Goal: Task Accomplishment & Management: Use online tool/utility

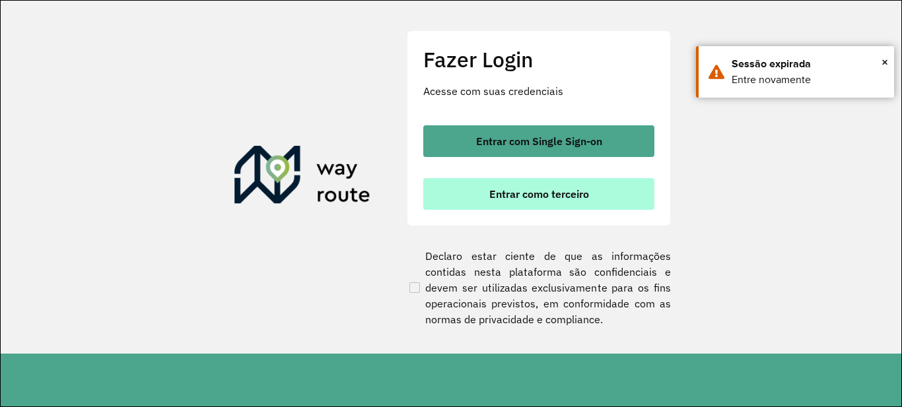
click at [479, 189] on button "Entrar como terceiro" at bounding box center [538, 194] width 231 height 32
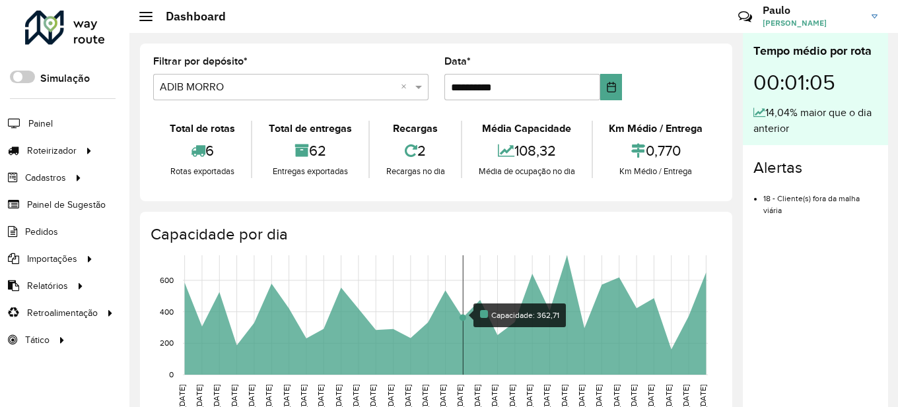
drag, startPoint x: 0, startPoint y: 0, endPoint x: 467, endPoint y: 352, distance: 585.0
click at [467, 352] on rect at bounding box center [445, 314] width 525 height 119
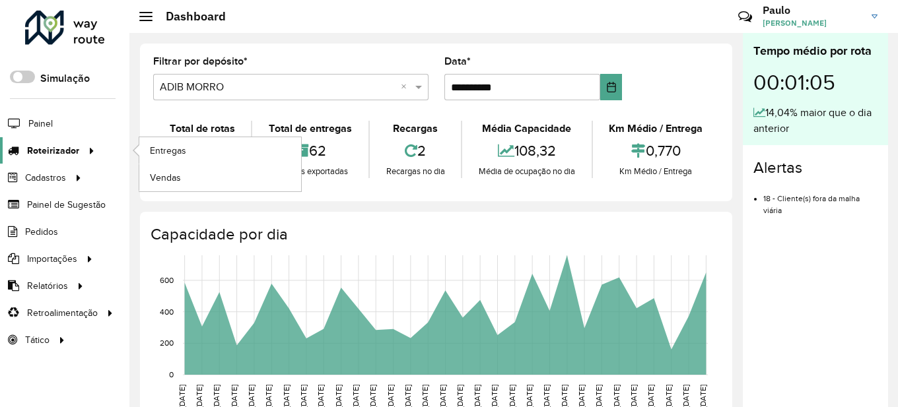
click at [86, 157] on icon at bounding box center [89, 150] width 11 height 20
click at [164, 149] on span "Entregas" at bounding box center [169, 151] width 38 height 14
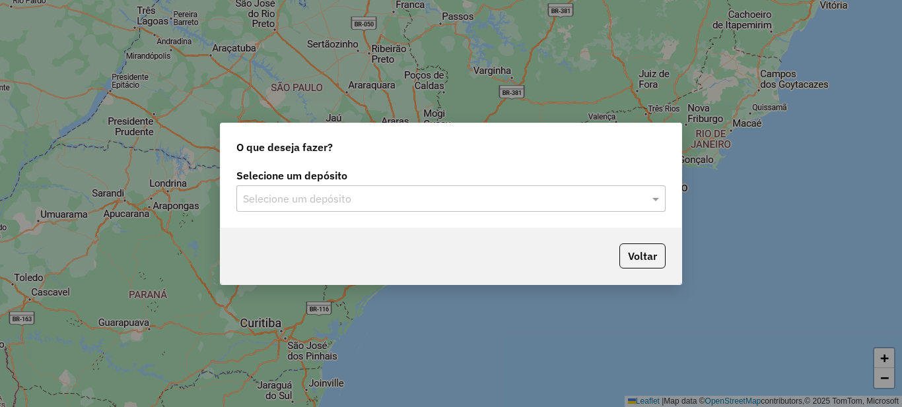
drag, startPoint x: 433, startPoint y: 213, endPoint x: 425, endPoint y: 174, distance: 39.1
click at [431, 211] on div "Selecione um depósito Selecione um depósito" at bounding box center [450, 197] width 461 height 62
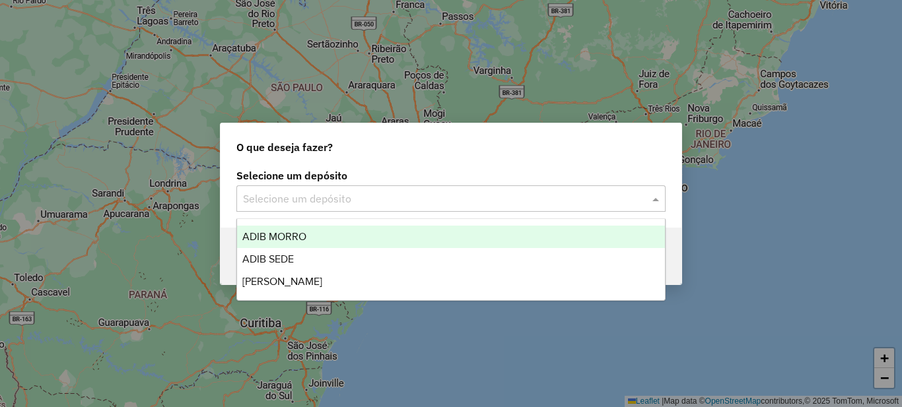
click at [438, 202] on input "text" at bounding box center [437, 199] width 389 height 16
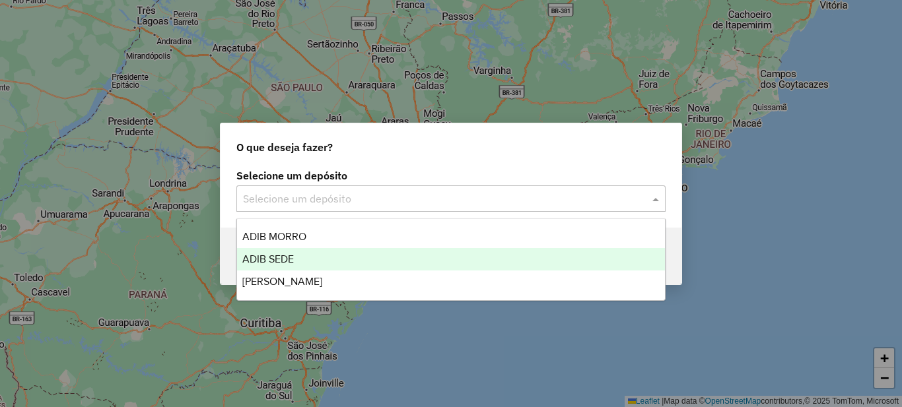
click at [422, 265] on div "ADIB SEDE" at bounding box center [451, 259] width 428 height 22
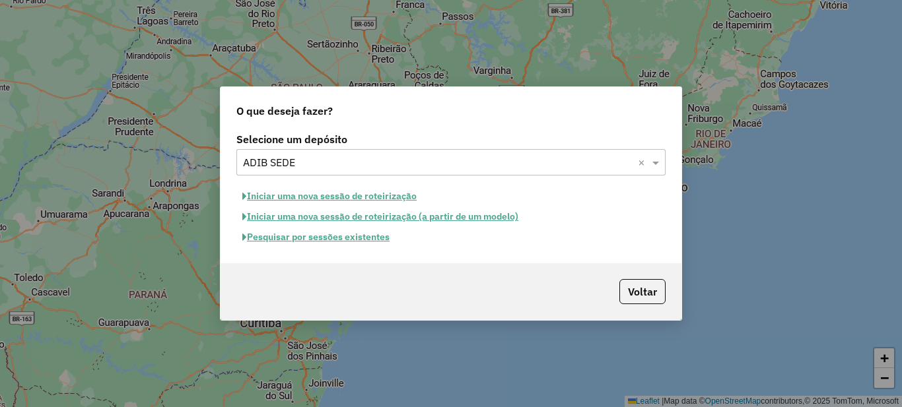
click at [381, 241] on button "Pesquisar por sessões existentes" at bounding box center [315, 237] width 159 height 20
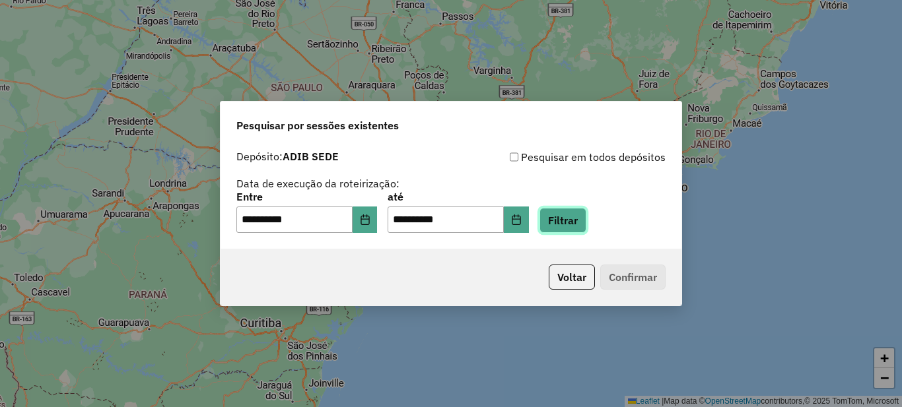
click at [586, 217] on button "Filtrar" at bounding box center [562, 220] width 47 height 25
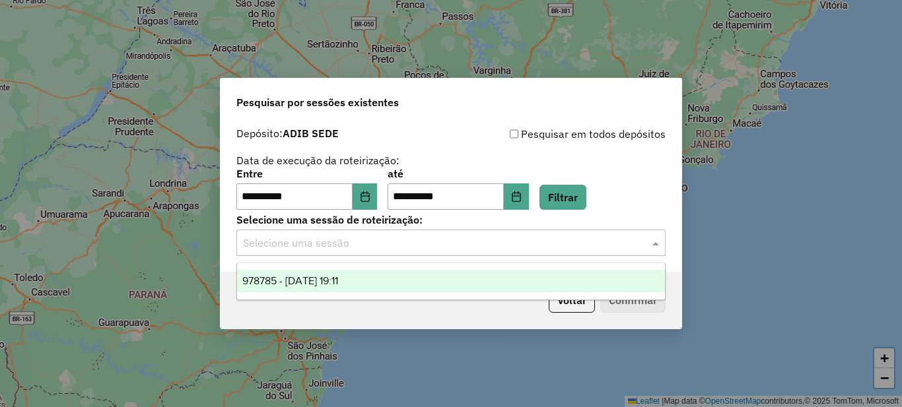
click at [466, 255] on div "Selecione uma sessão" at bounding box center [450, 243] width 429 height 26
click at [467, 286] on div "978785 - 13/08/2025 19:11" at bounding box center [451, 281] width 428 height 22
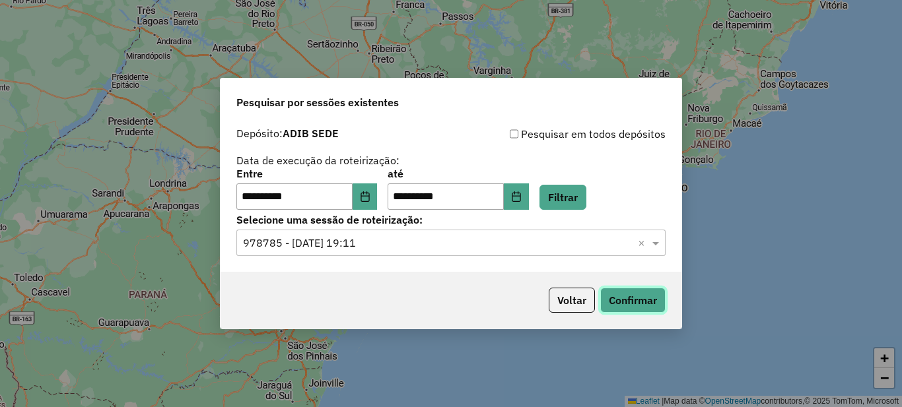
click at [617, 304] on button "Confirmar" at bounding box center [632, 300] width 65 height 25
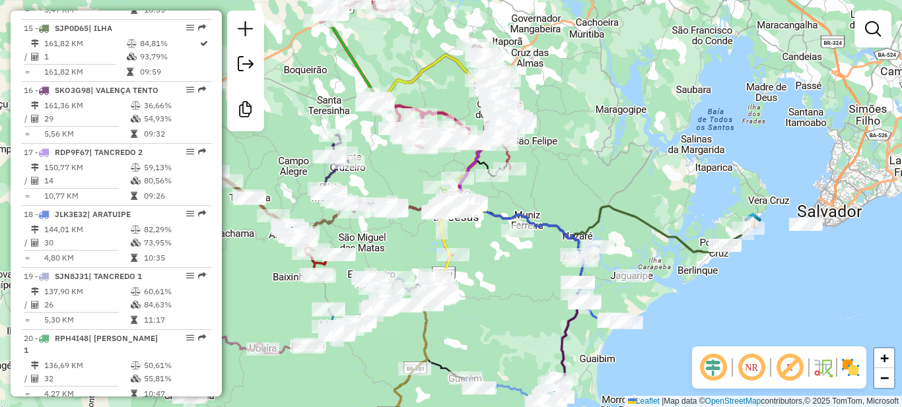
scroll to position [1452, 0]
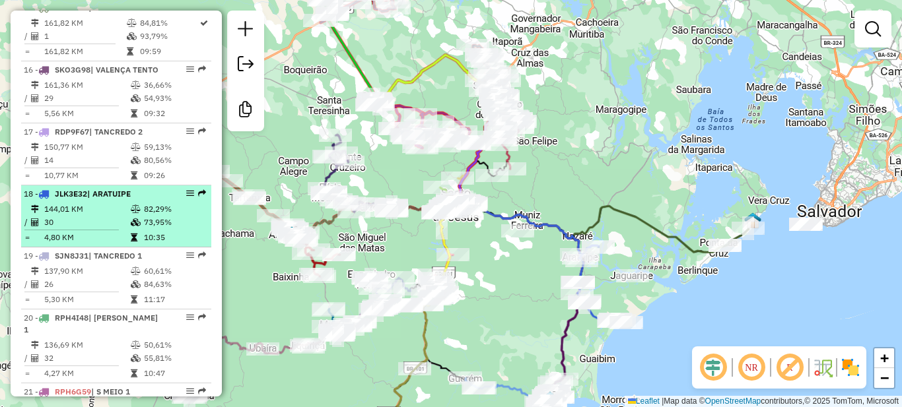
click at [186, 197] on em at bounding box center [190, 193] width 8 height 8
select select "**********"
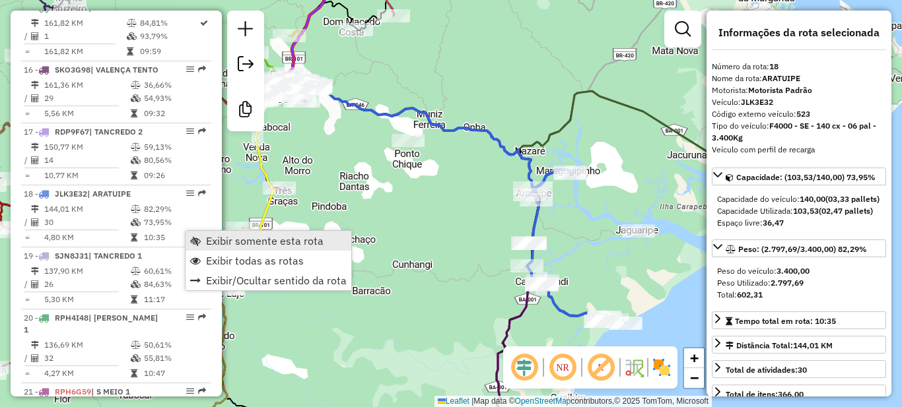
click at [202, 244] on link "Exibir somente esta rota" at bounding box center [268, 241] width 166 height 20
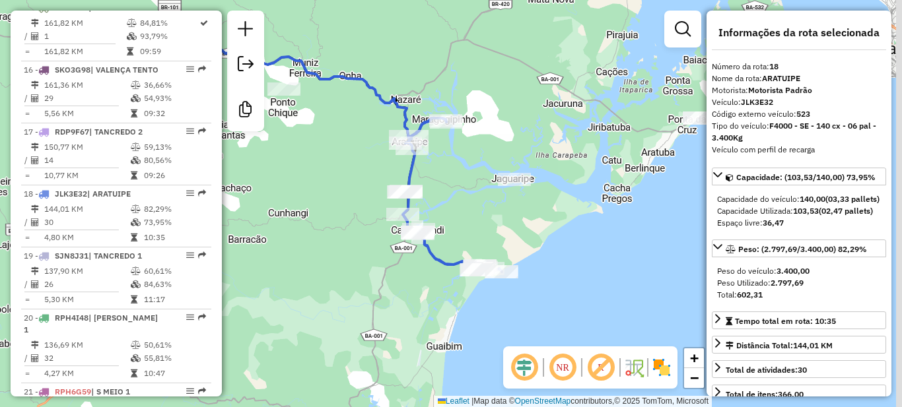
drag, startPoint x: 430, startPoint y: 219, endPoint x: 294, endPoint y: 161, distance: 147.9
click at [294, 162] on div "Janela de atendimento Grade de atendimento Capacidade Transportadoras Veículos …" at bounding box center [451, 203] width 902 height 407
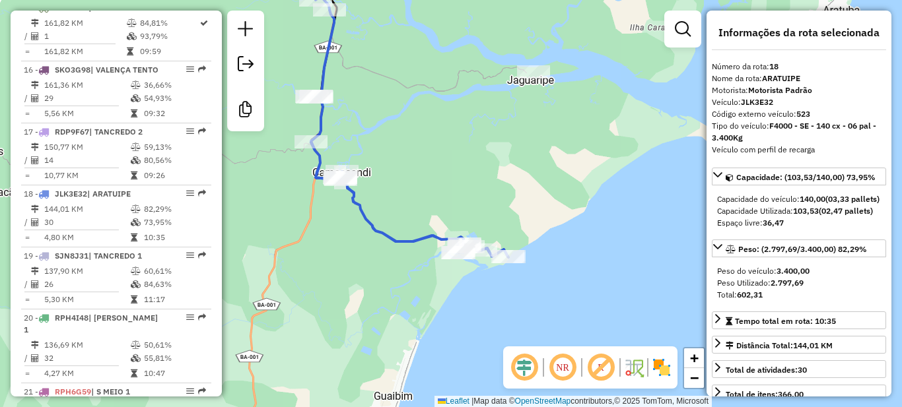
drag, startPoint x: 349, startPoint y: 205, endPoint x: 261, endPoint y: 179, distance: 91.7
click at [262, 179] on div "Janela de atendimento Grade de atendimento Capacidade Transportadoras Veículos …" at bounding box center [451, 203] width 902 height 407
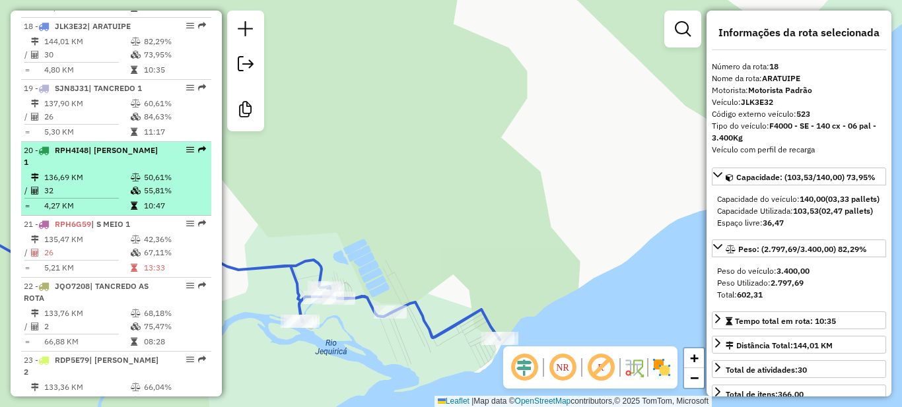
scroll to position [1650, 0]
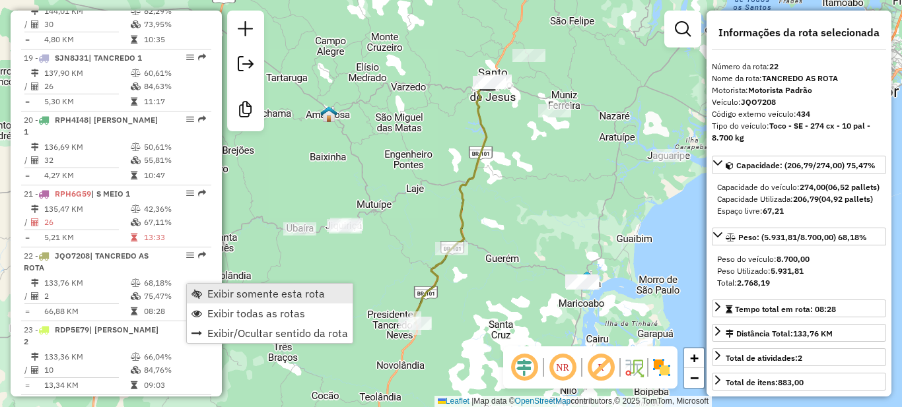
click at [212, 294] on span "Exibir somente esta rota" at bounding box center [265, 293] width 117 height 11
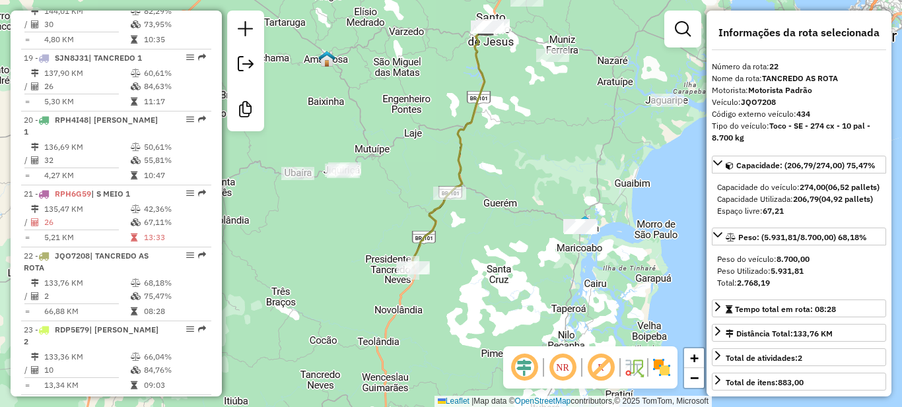
drag, startPoint x: 354, startPoint y: 275, endPoint x: 352, endPoint y: 220, distance: 55.5
click at [352, 220] on div "Janela de atendimento Grade de atendimento Capacidade Transportadoras Veículos …" at bounding box center [451, 203] width 902 height 407
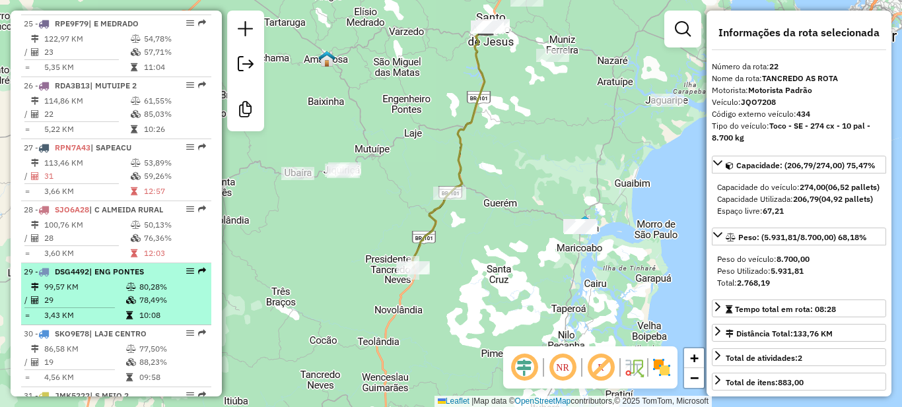
scroll to position [2112, 0]
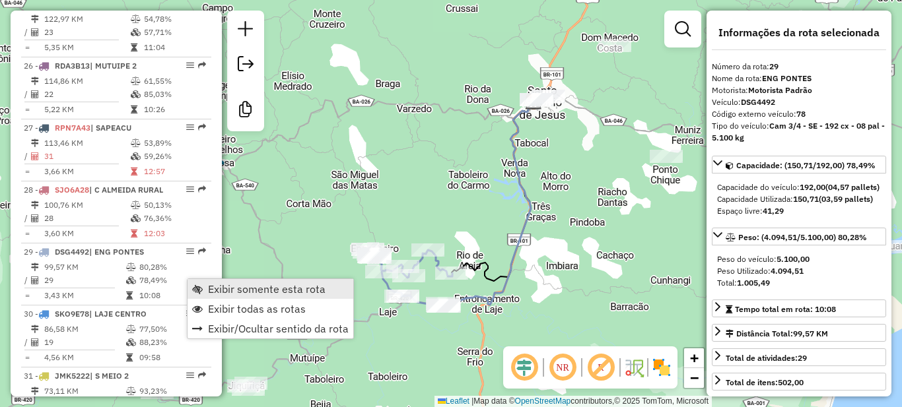
click at [212, 282] on link "Exibir somente esta rota" at bounding box center [270, 289] width 166 height 20
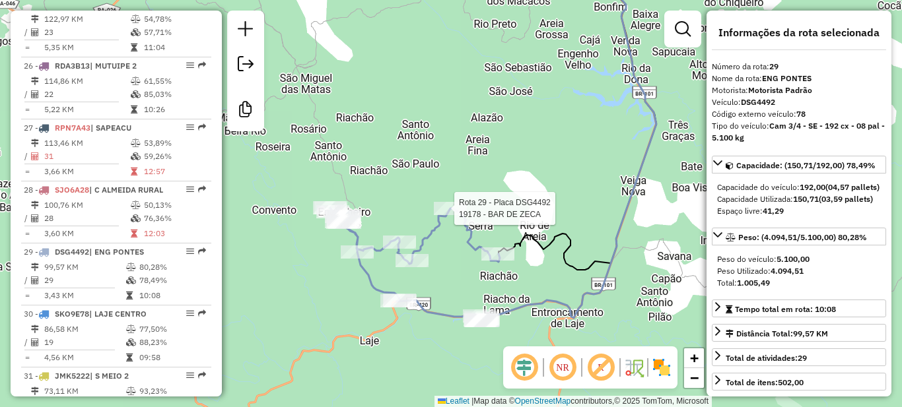
drag, startPoint x: 440, startPoint y: 284, endPoint x: 469, endPoint y: 275, distance: 29.7
click at [469, 275] on div "Rota 29 - Placa DSG4492 19178 - BAR DE ZECA Janela de atendimento Grade de aten…" at bounding box center [451, 203] width 902 height 407
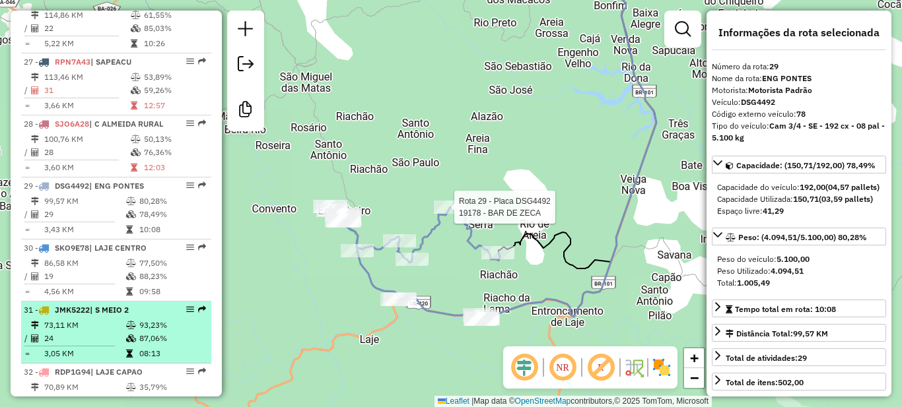
scroll to position [2244, 0]
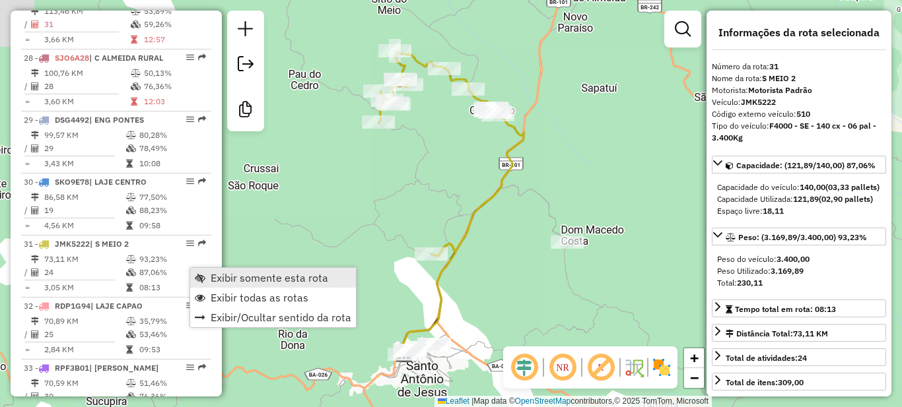
click at [223, 273] on span "Exibir somente esta rota" at bounding box center [269, 278] width 117 height 11
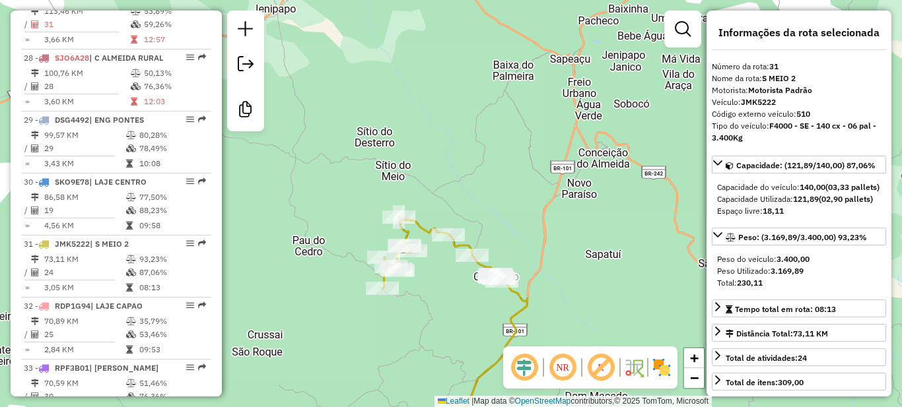
drag, startPoint x: 392, startPoint y: 202, endPoint x: 396, endPoint y: 368, distance: 166.4
click at [396, 368] on div "Janela de atendimento Grade de atendimento Capacidade Transportadoras Veículos …" at bounding box center [451, 203] width 902 height 407
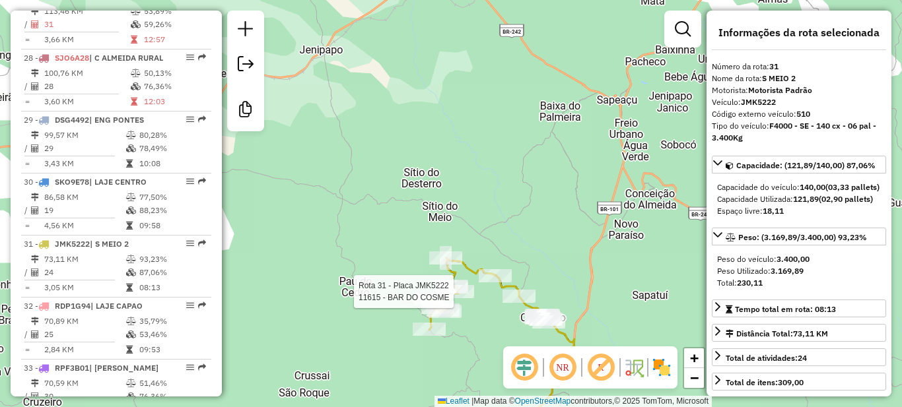
drag, startPoint x: 411, startPoint y: 260, endPoint x: 458, endPoint y: 301, distance: 62.7
click at [458, 298] on div at bounding box center [457, 291] width 33 height 13
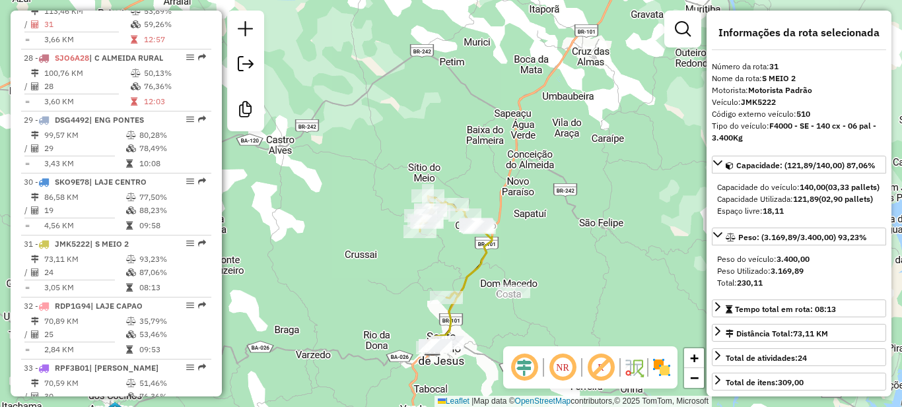
drag, startPoint x: 481, startPoint y: 260, endPoint x: 456, endPoint y: 177, distance: 86.7
click at [456, 177] on div "Janela de atendimento Grade de atendimento Capacidade Transportadoras Veículos …" at bounding box center [451, 203] width 902 height 407
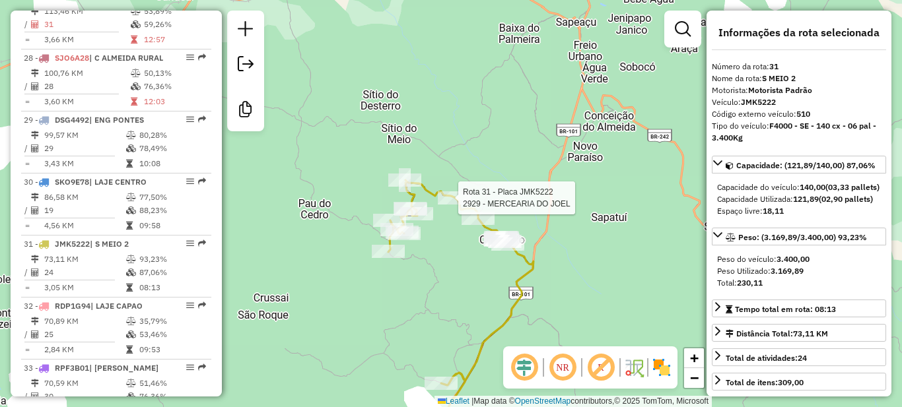
drag, startPoint x: 446, startPoint y: 241, endPoint x: 451, endPoint y: 196, distance: 45.2
click at [451, 196] on div at bounding box center [454, 197] width 33 height 13
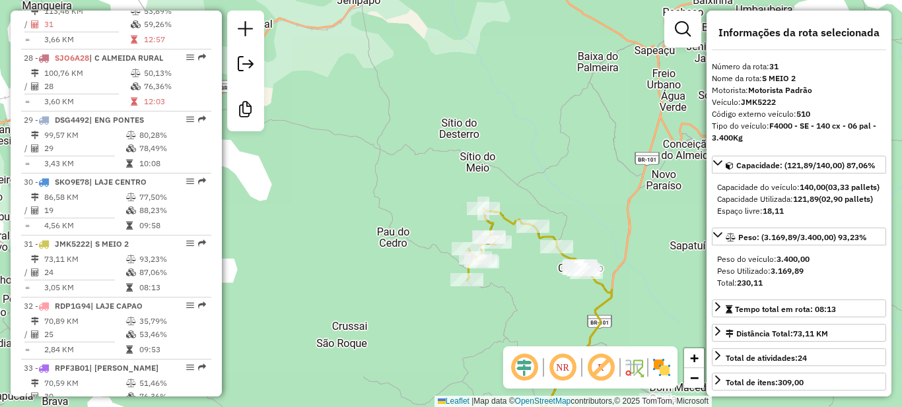
drag, startPoint x: 467, startPoint y: 249, endPoint x: 530, endPoint y: 283, distance: 72.1
click at [530, 283] on div "Janela de atendimento Grade de atendimento Capacidade Transportadoras Veículos …" at bounding box center [451, 203] width 902 height 407
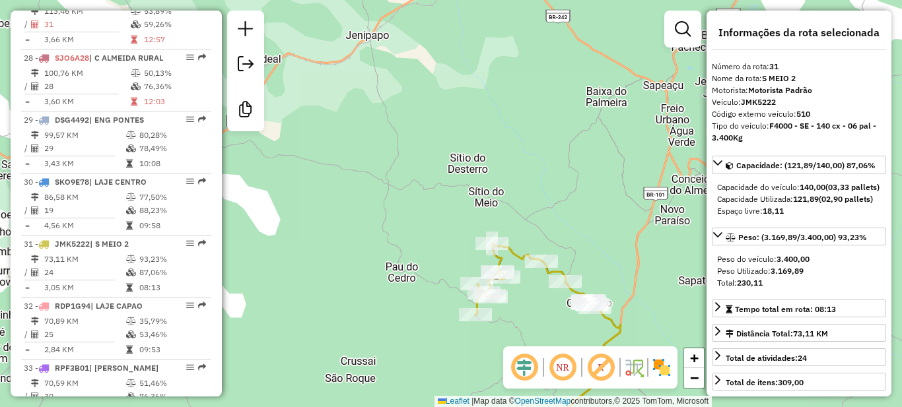
drag, startPoint x: 459, startPoint y: 236, endPoint x: 492, endPoint y: 339, distance: 108.3
click at [492, 339] on div "Rota 31 - Placa JMK5222 15738 - BAR DO JAILSON Janela de atendimento Grade de a…" at bounding box center [451, 203] width 902 height 407
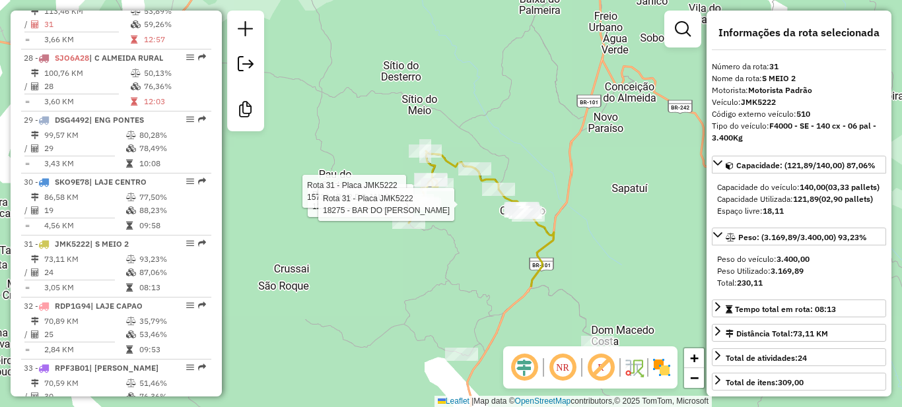
drag, startPoint x: 496, startPoint y: 319, endPoint x: 401, endPoint y: 156, distance: 188.4
click at [401, 156] on div "Rota 31 - Placa JMK5222 12797 - MERC DO VANDO Rota 31 - Placa JMK5222 15738 - B…" at bounding box center [451, 203] width 902 height 407
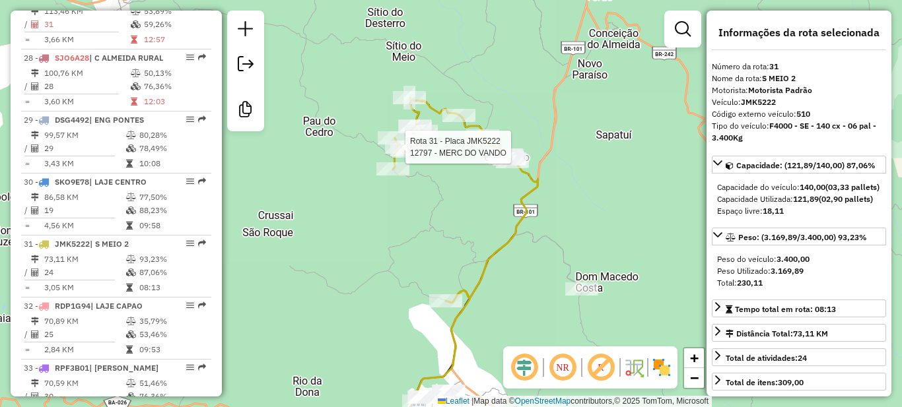
drag, startPoint x: 455, startPoint y: 265, endPoint x: 475, endPoint y: 307, distance: 46.7
click at [475, 307] on div "Rota 31 - Placa JMK5222 12797 - MERC DO VANDO Janela de atendimento Grade de at…" at bounding box center [451, 203] width 902 height 407
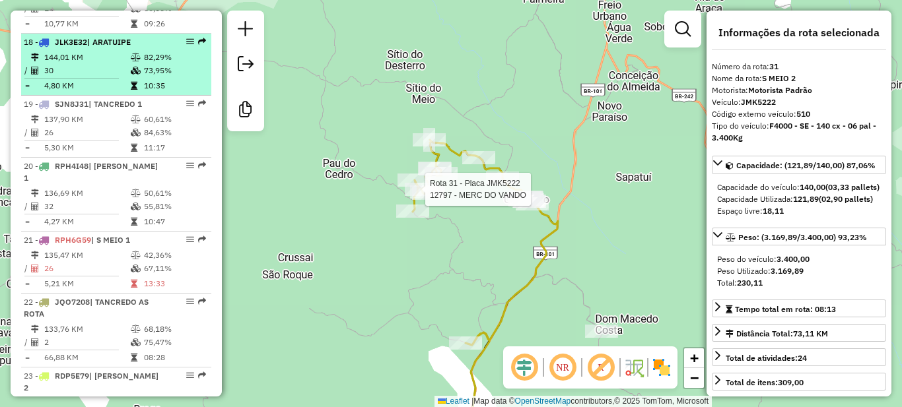
scroll to position [1584, 0]
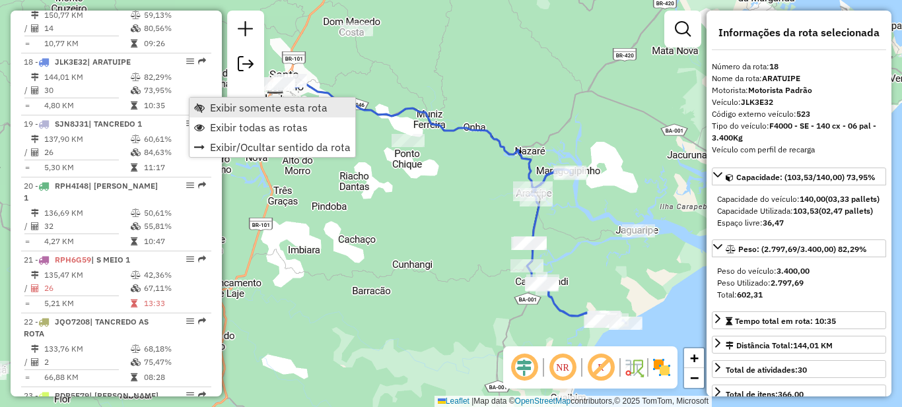
click at [214, 105] on span "Exibir somente esta rota" at bounding box center [268, 107] width 117 height 11
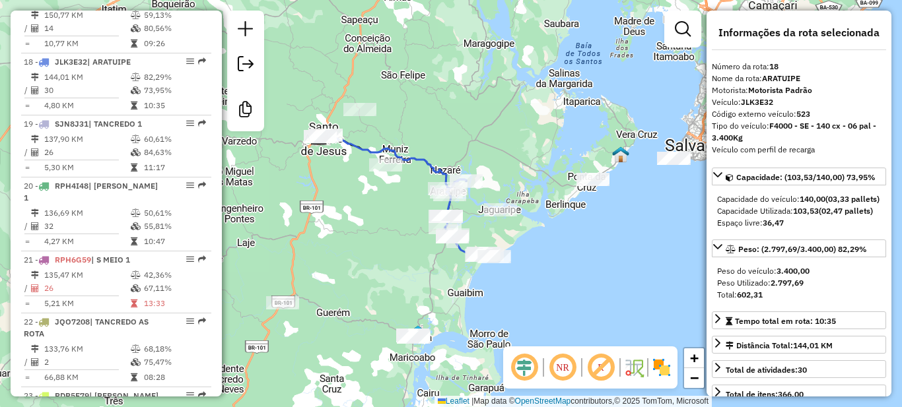
drag, startPoint x: 488, startPoint y: 271, endPoint x: 437, endPoint y: 254, distance: 53.6
click at [437, 254] on div "Rota 18 - Placa JLK3E32 28628 - DEP DE BEBIDAS JR Janela de atendimento Grade d…" at bounding box center [451, 203] width 902 height 407
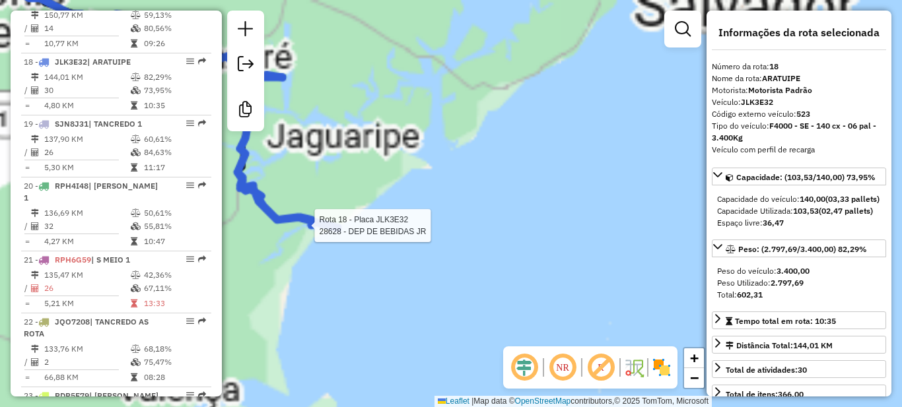
click at [519, 232] on div "Rota 18 - Placa JLK3E32 28628 - DEP DE BEBIDAS JR Janela de atendimento Grade d…" at bounding box center [451, 203] width 902 height 407
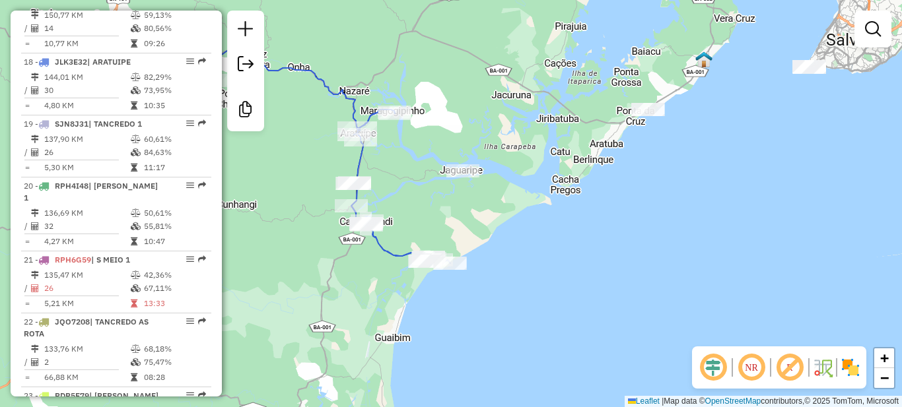
drag, startPoint x: 378, startPoint y: 220, endPoint x: 501, endPoint y: 259, distance: 129.6
click at [500, 259] on div "Janela de atendimento Grade de atendimento Capacidade Transportadoras Veículos …" at bounding box center [451, 203] width 902 height 407
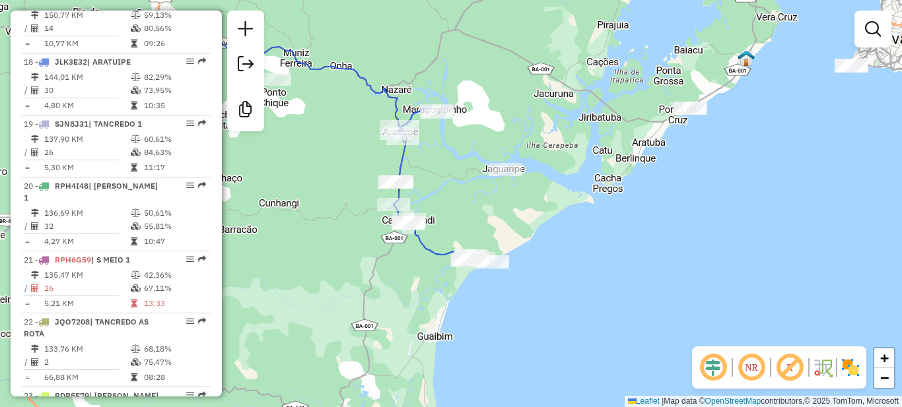
drag, startPoint x: 543, startPoint y: 259, endPoint x: 601, endPoint y: 257, distance: 58.1
click at [601, 257] on div "Janela de atendimento Grade de atendimento Capacidade Transportadoras Veículos …" at bounding box center [451, 203] width 902 height 407
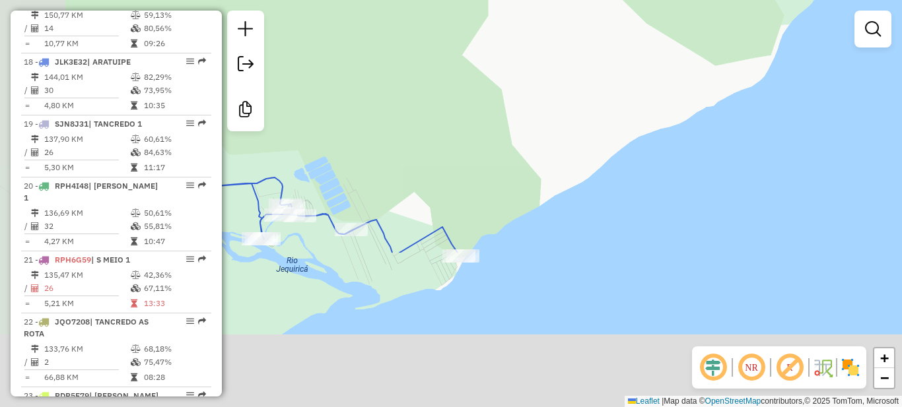
drag, startPoint x: 549, startPoint y: 324, endPoint x: 661, endPoint y: 133, distance: 221.9
click at [674, 120] on div "Janela de atendimento Grade de atendimento Capacidade Transportadoras Veículos …" at bounding box center [451, 203] width 902 height 407
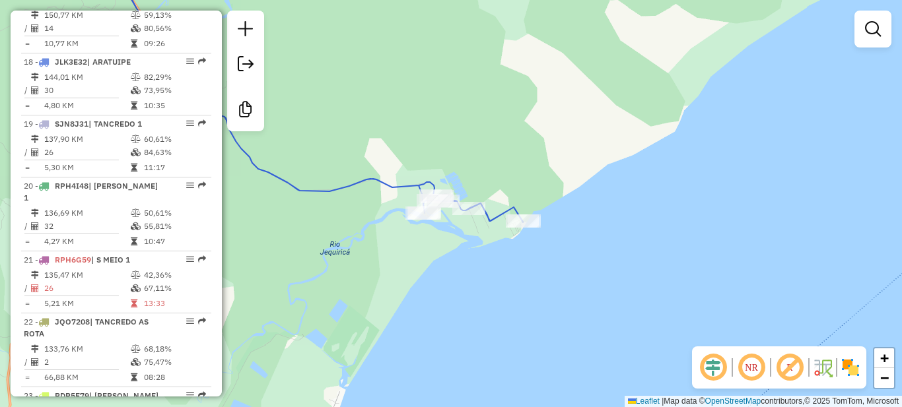
drag, startPoint x: 448, startPoint y: 271, endPoint x: 560, endPoint y: 209, distance: 127.9
click at [560, 210] on div "Janela de atendimento Grade de atendimento Capacidade Transportadoras Veículos …" at bounding box center [451, 203] width 902 height 407
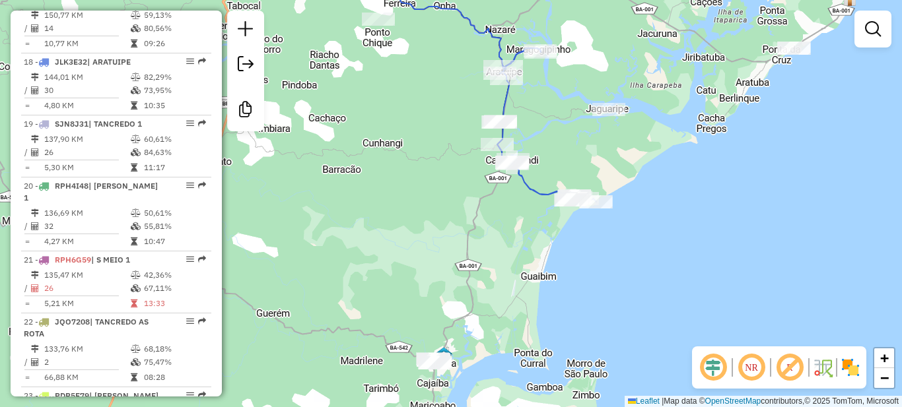
drag, startPoint x: 428, startPoint y: 306, endPoint x: 459, endPoint y: 304, distance: 31.1
click at [459, 304] on div "Janela de atendimento Grade de atendimento Capacidade Transportadoras Veículos …" at bounding box center [451, 203] width 902 height 407
click at [510, 362] on div "Janela de atendimento Grade de atendimento Capacidade Transportadoras Veículos …" at bounding box center [451, 203] width 902 height 407
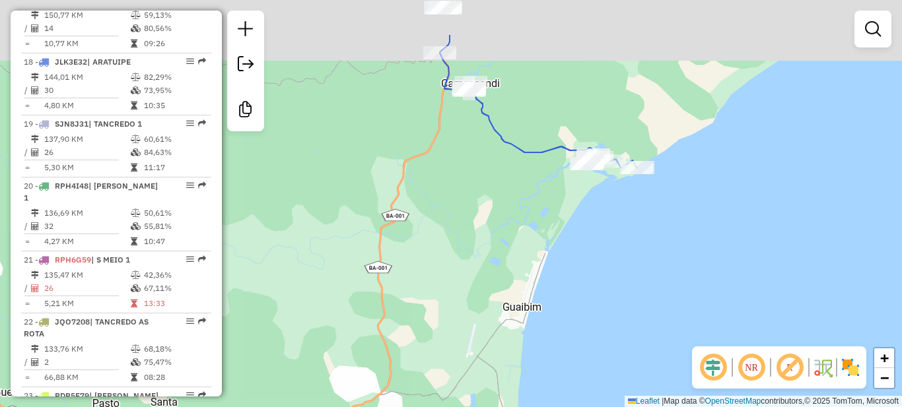
drag, startPoint x: 549, startPoint y: 251, endPoint x: 506, endPoint y: 351, distance: 108.5
click at [506, 351] on div "Janela de atendimento Grade de atendimento Capacidade Transportadoras Veículos …" at bounding box center [451, 203] width 902 height 407
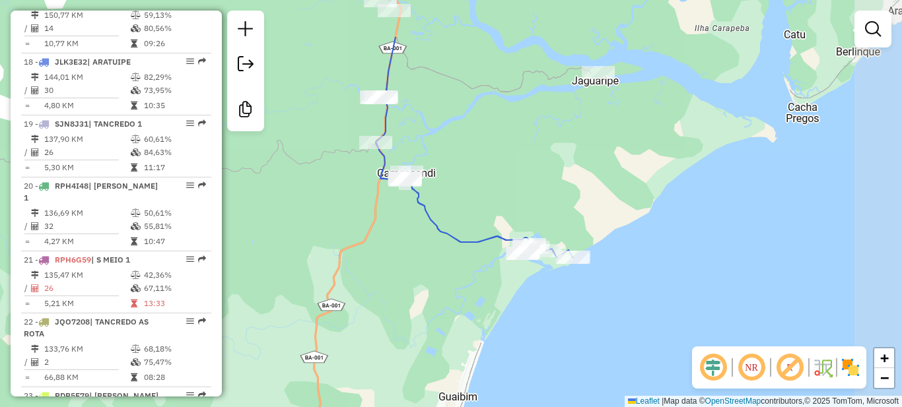
drag, startPoint x: 508, startPoint y: 269, endPoint x: 461, endPoint y: 347, distance: 91.2
click at [461, 347] on div "Janela de atendimento Grade de atendimento Capacidade Transportadoras Veículos …" at bounding box center [451, 203] width 902 height 407
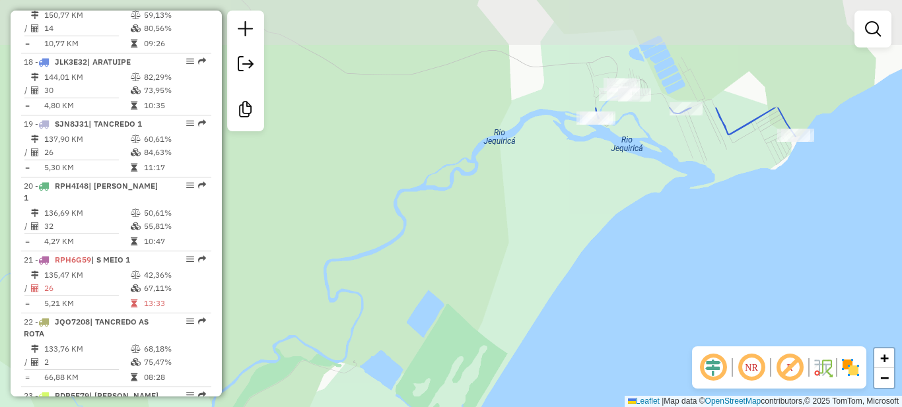
drag, startPoint x: 480, startPoint y: 368, endPoint x: 400, endPoint y: 426, distance: 99.1
click at [400, 407] on html "Aguarde... Pop-up bloqueado! Seu navegador bloqueou automáticamente a abertura …" at bounding box center [451, 203] width 902 height 407
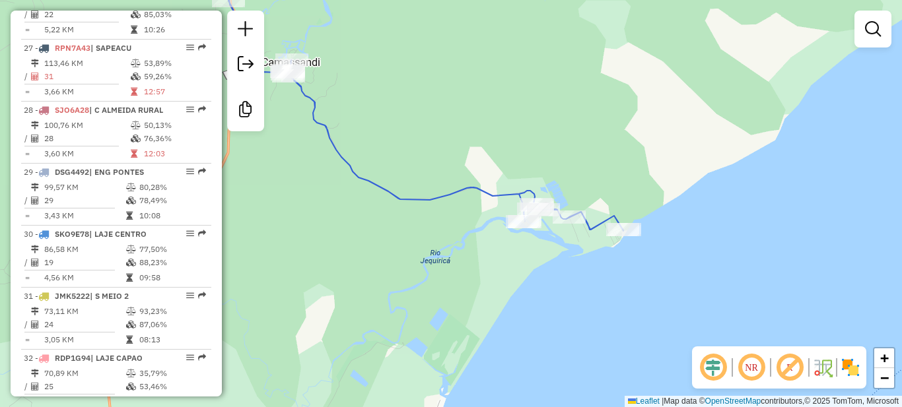
scroll to position [2178, 0]
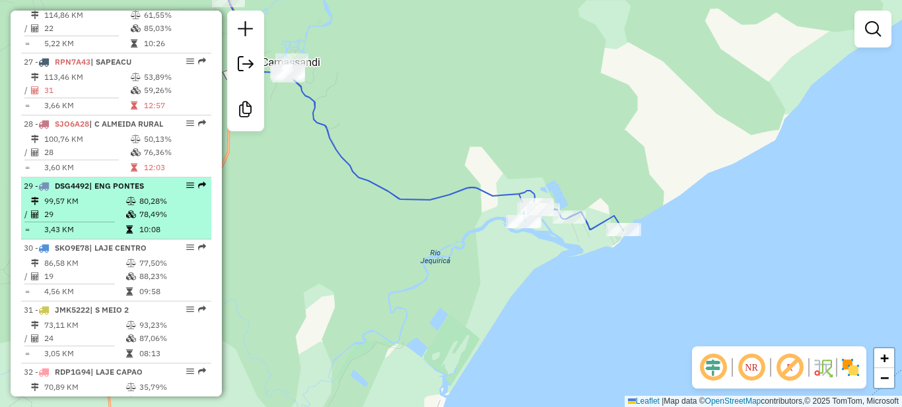
select select "**********"
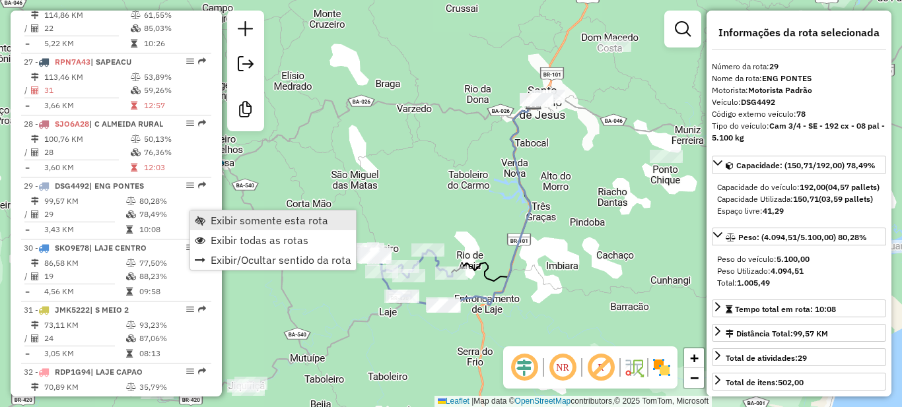
click at [223, 222] on span "Exibir somente esta rota" at bounding box center [269, 220] width 117 height 11
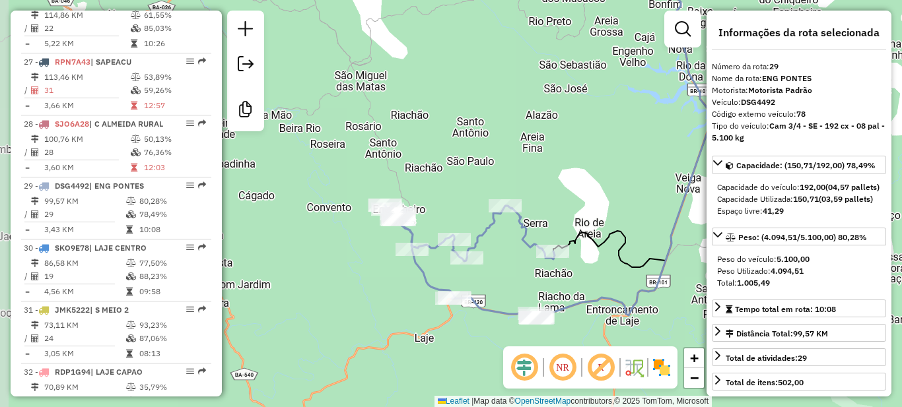
drag, startPoint x: 446, startPoint y: 226, endPoint x: 438, endPoint y: 206, distance: 21.6
click at [438, 206] on div "Janela de atendimento Grade de atendimento Capacidade Transportadoras Veículos …" at bounding box center [451, 203] width 902 height 407
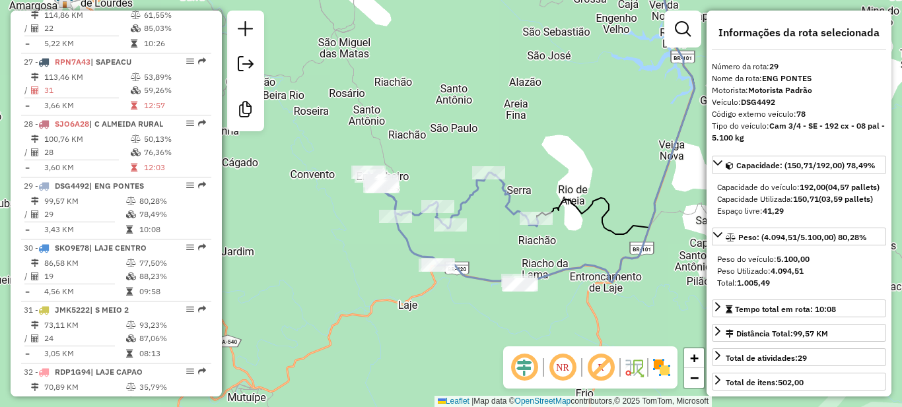
drag, startPoint x: 432, startPoint y: 206, endPoint x: 422, endPoint y: 187, distance: 21.6
click at [422, 187] on div "Janela de atendimento Grade de atendimento Capacidade Transportadoras Veículos …" at bounding box center [451, 203] width 902 height 407
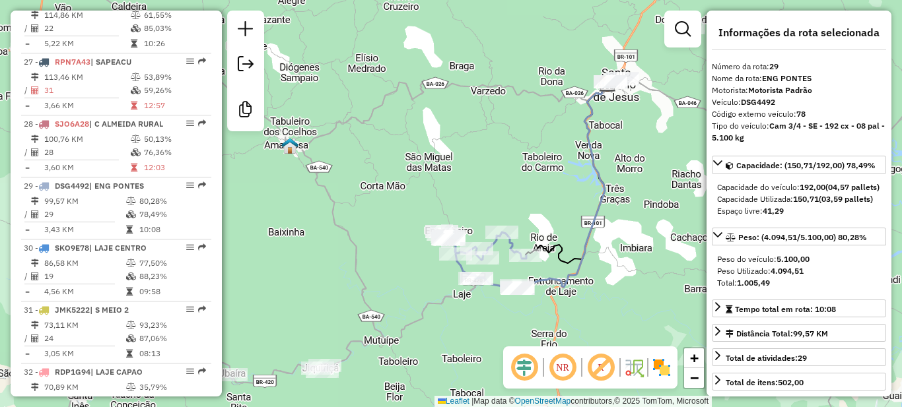
click at [553, 374] on em at bounding box center [563, 368] width 32 height 32
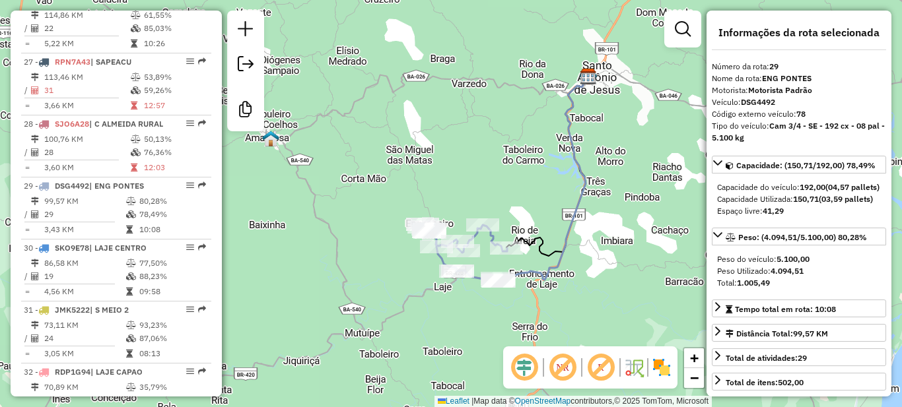
drag, startPoint x: 543, startPoint y: 241, endPoint x: 523, endPoint y: 233, distance: 21.3
click at [523, 233] on icon at bounding box center [547, 167] width 82 height 180
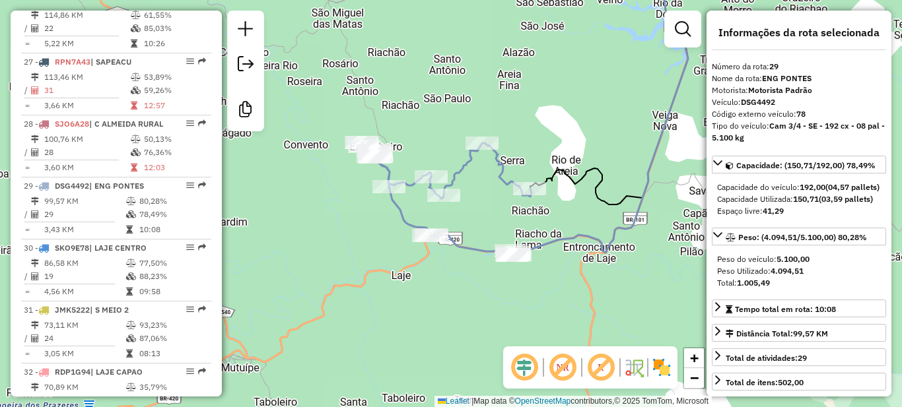
drag, startPoint x: 461, startPoint y: 308, endPoint x: 480, endPoint y: 307, distance: 19.2
click at [480, 307] on div "Janela de atendimento Grade de atendimento Capacidade Transportadoras Veículos …" at bounding box center [451, 203] width 902 height 407
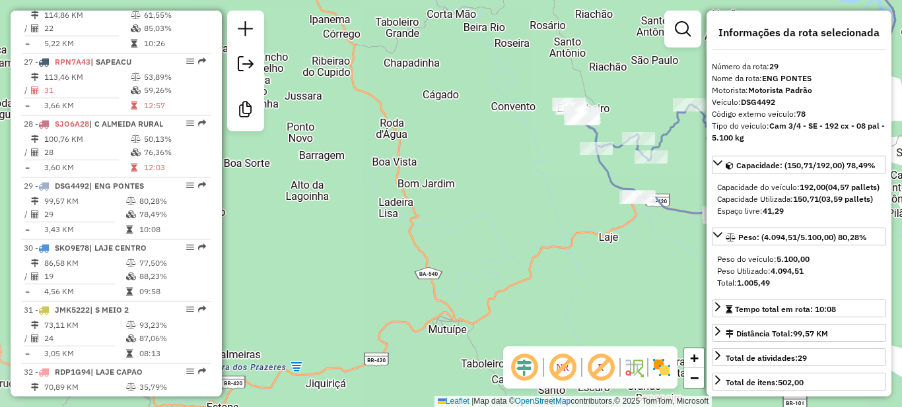
drag, startPoint x: 399, startPoint y: 288, endPoint x: 593, endPoint y: 248, distance: 197.5
click at [593, 248] on div "Janela de atendimento Grade de atendimento Capacidade Transportadoras Veículos …" at bounding box center [451, 203] width 902 height 407
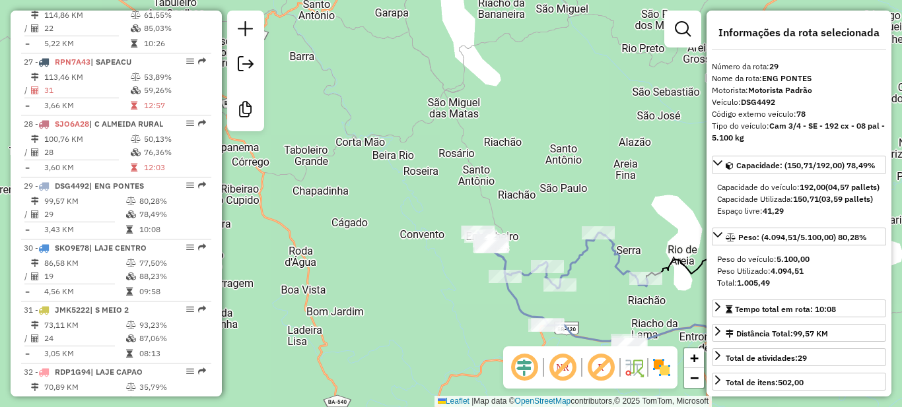
drag, startPoint x: 527, startPoint y: 250, endPoint x: 393, endPoint y: 354, distance: 170.3
click at [393, 354] on div "Janela de atendimento Grade de atendimento Capacidade Transportadoras Veículos …" at bounding box center [451, 203] width 902 height 407
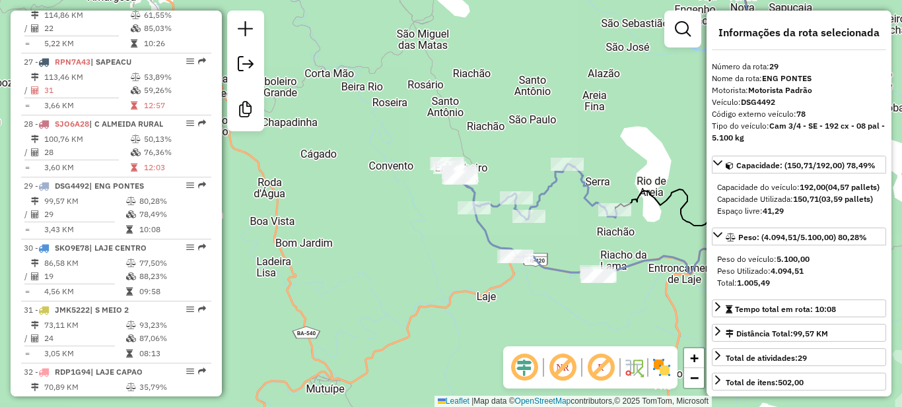
drag, startPoint x: 545, startPoint y: 294, endPoint x: 558, endPoint y: 250, distance: 46.0
click at [558, 250] on div "Janela de atendimento Grade de atendimento Capacidade Transportadoras Veículos …" at bounding box center [451, 203] width 902 height 407
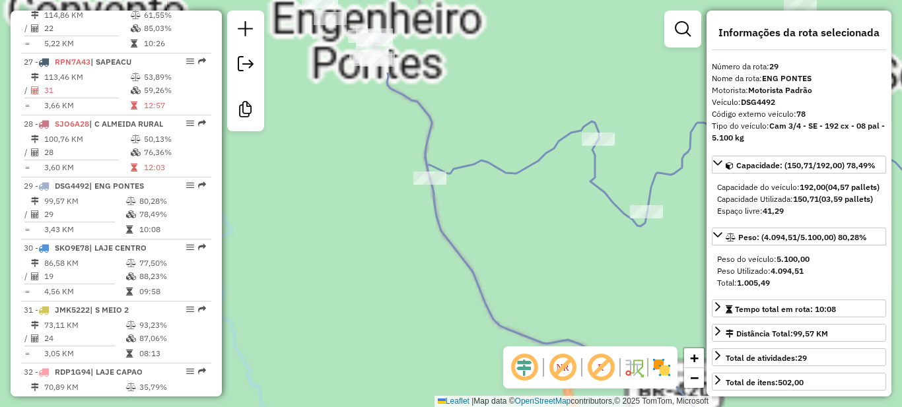
drag, startPoint x: 481, startPoint y: 217, endPoint x: 549, endPoint y: 304, distance: 110.1
click at [549, 304] on div "Janela de atendimento Grade de atendimento Capacidade Transportadoras Veículos …" at bounding box center [451, 203] width 902 height 407
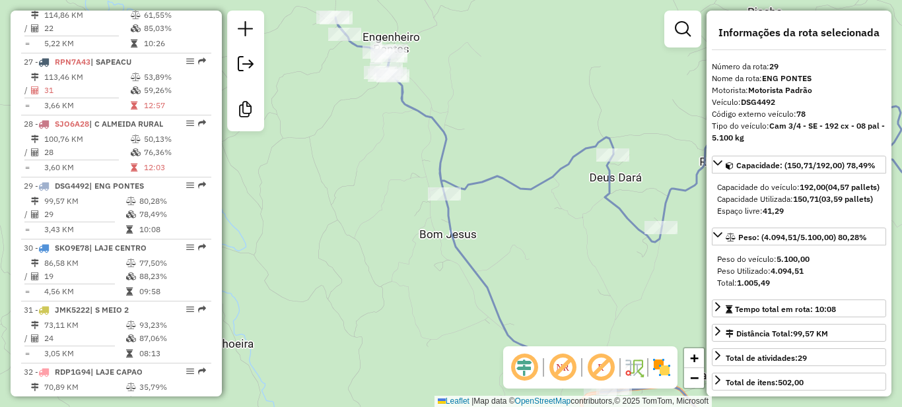
drag, startPoint x: 539, startPoint y: 293, endPoint x: 492, endPoint y: 245, distance: 67.7
click at [492, 245] on div "Janela de atendimento Grade de atendimento Capacidade Transportadoras Veículos …" at bounding box center [451, 203] width 902 height 407
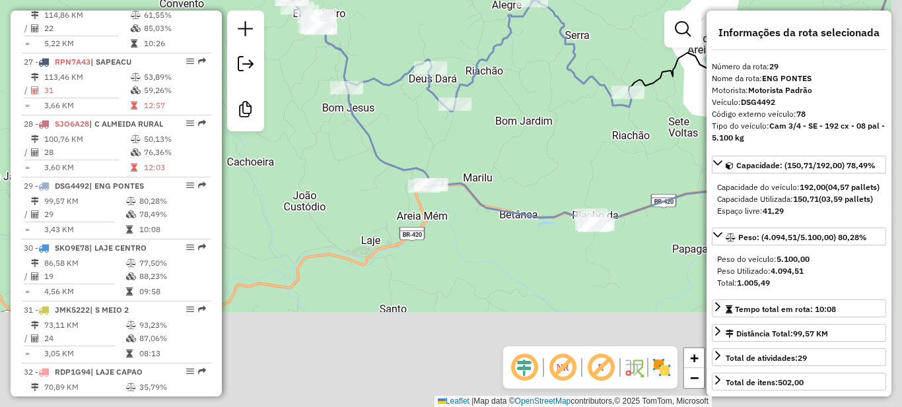
drag, startPoint x: 448, startPoint y: 246, endPoint x: 319, endPoint y: 138, distance: 167.8
click at [326, 138] on div "Janela de atendimento Grade de atendimento Capacidade Transportadoras Veículos …" at bounding box center [451, 203] width 902 height 407
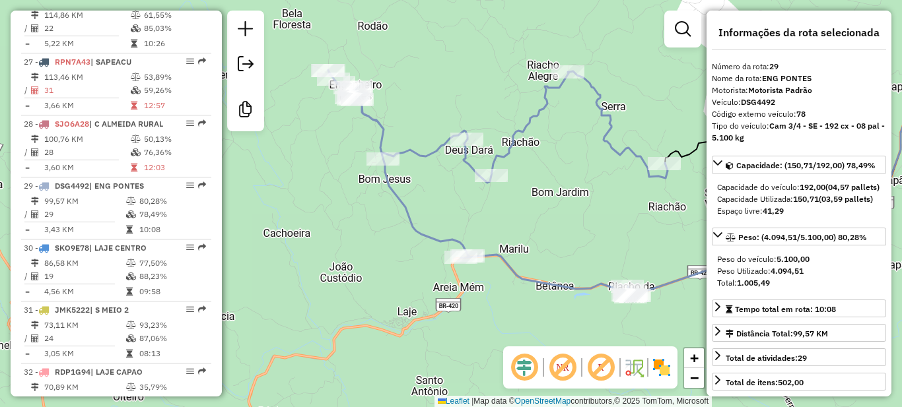
drag, startPoint x: 445, startPoint y: 231, endPoint x: 525, endPoint y: 288, distance: 98.0
click at [525, 288] on div "Janela de atendimento Grade de atendimento Capacidade Transportadoras Veículos …" at bounding box center [451, 203] width 902 height 407
